Goal: Find specific page/section: Find specific page/section

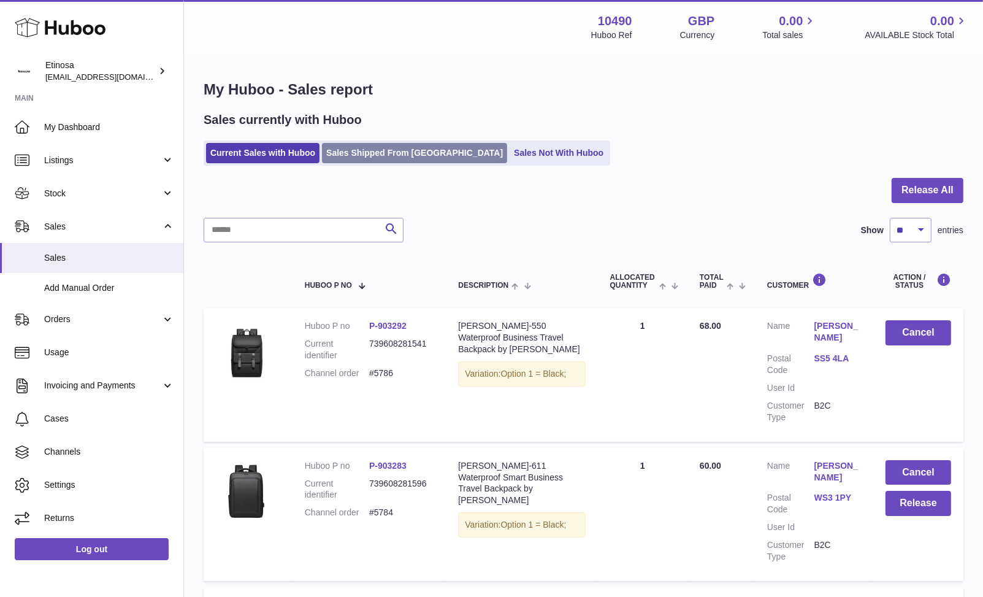
click at [387, 156] on link "Sales Shipped From Huboo" at bounding box center [414, 153] width 185 height 20
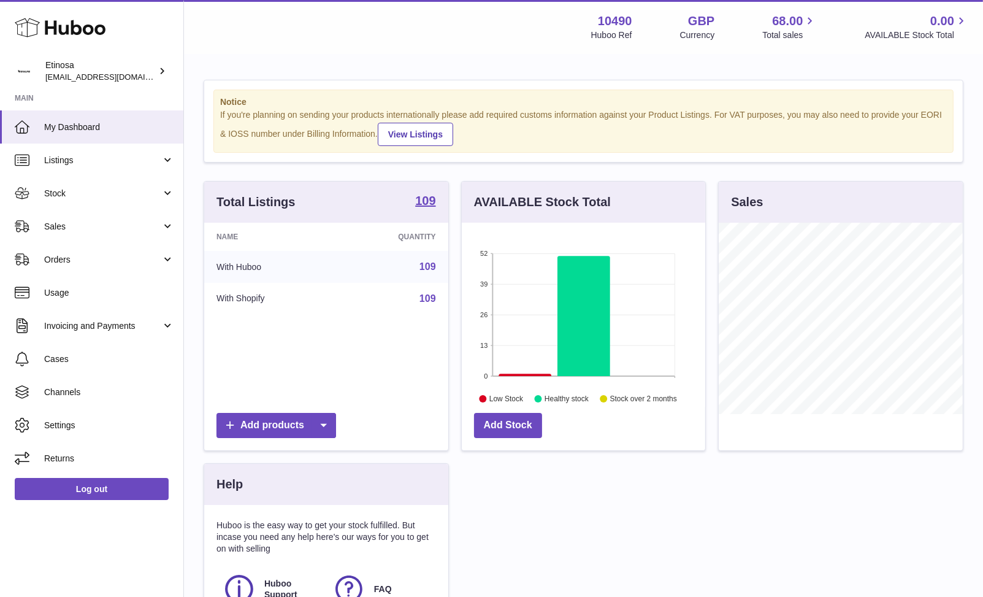
scroll to position [191, 244]
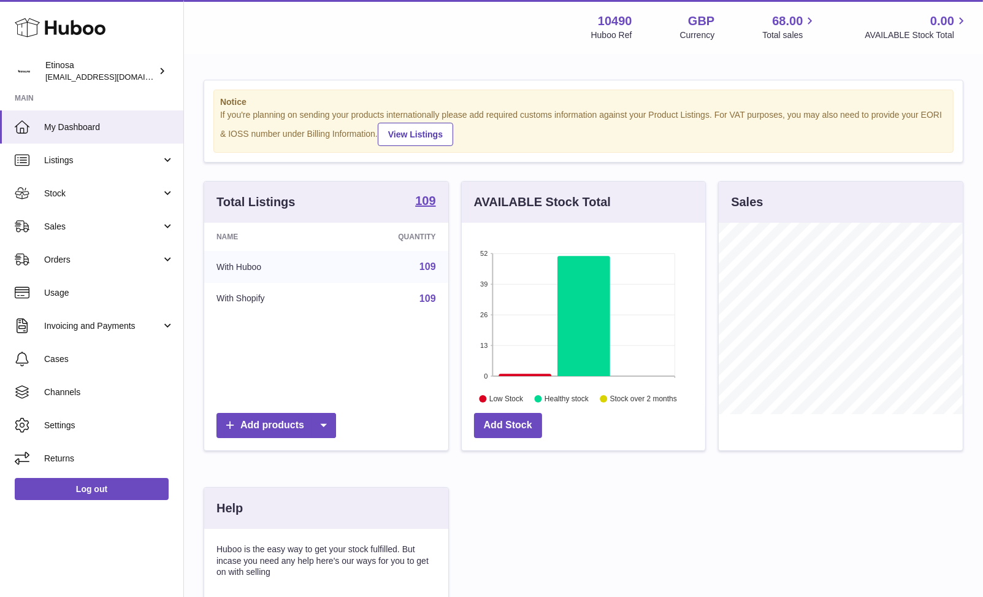
click at [169, 530] on div "Huboo Etinosa [EMAIL_ADDRESS][DOMAIN_NAME] Main My Dashboard Listings Not with …" at bounding box center [92, 298] width 184 height 597
click at [74, 221] on span "Sales" at bounding box center [102, 227] width 117 height 12
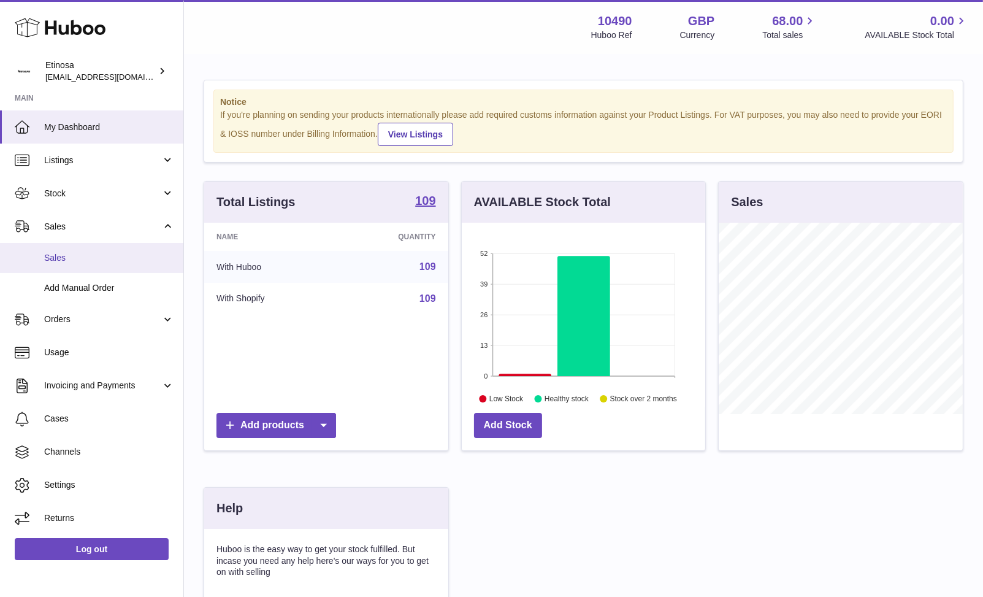
click at [79, 256] on span "Sales" at bounding box center [109, 258] width 130 height 12
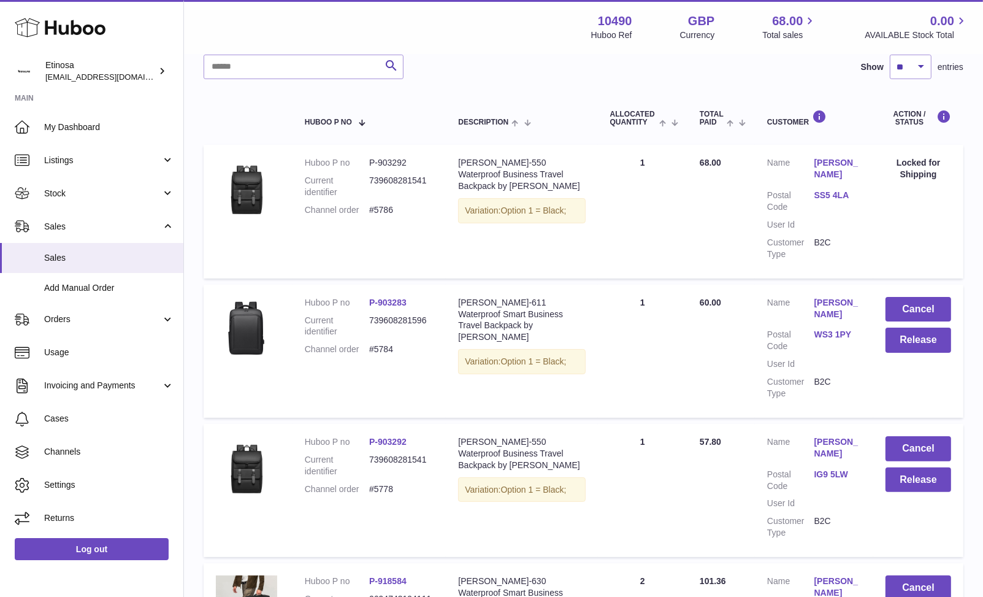
scroll to position [327, 0]
